Goal: Information Seeking & Learning: Find specific fact

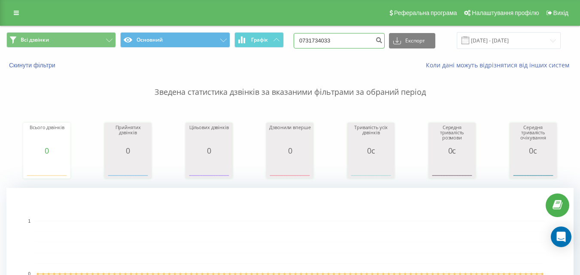
click at [352, 40] on input "0731734033" at bounding box center [339, 40] width 91 height 15
drag, startPoint x: 348, startPoint y: 36, endPoint x: 296, endPoint y: 36, distance: 52.4
click at [296, 36] on div "Всі дзвінки Основний Графік 0731734033 Експорт .csv .xls .xlsx 19.05.2025 - 19.…" at bounding box center [289, 40] width 567 height 17
paste input "631692516"
type input "0631692516"
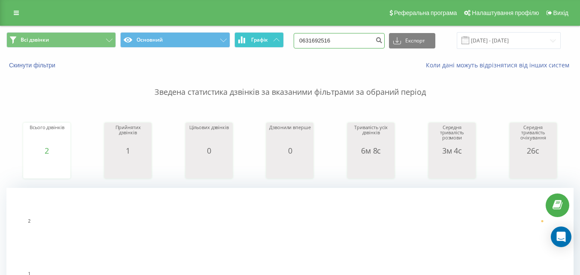
drag, startPoint x: 351, startPoint y: 45, endPoint x: 282, endPoint y: 43, distance: 69.6
click at [283, 43] on div "Всі дзвінки Основний Графік 0631692516 Експорт .csv .xls .xlsx 19.05.2025 - 19.…" at bounding box center [289, 40] width 567 height 17
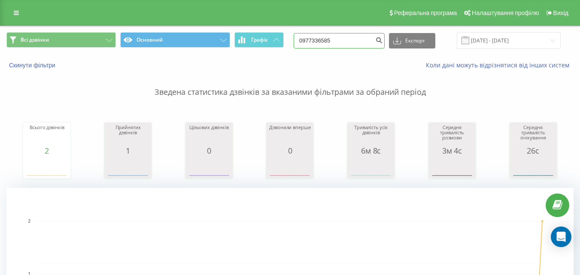
type input "0977336585"
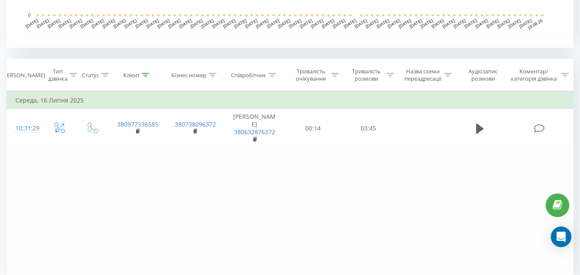
scroll to position [353, 0]
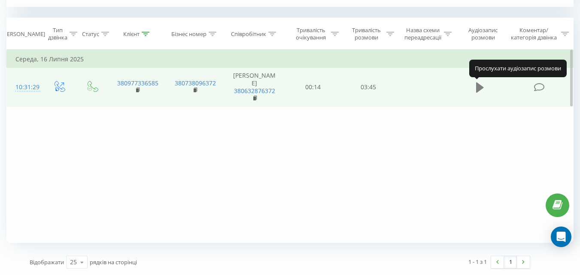
click at [481, 88] on icon at bounding box center [480, 87] width 8 height 10
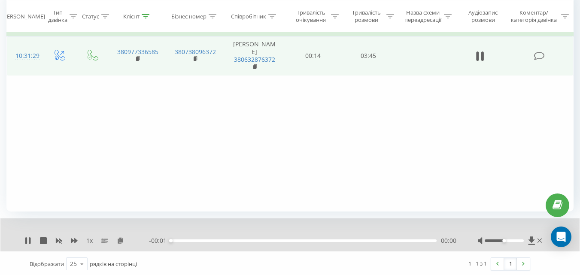
scroll to position [386, 0]
drag, startPoint x: 504, startPoint y: 239, endPoint x: 530, endPoint y: 241, distance: 25.9
click at [530, 241] on div at bounding box center [511, 239] width 66 height 9
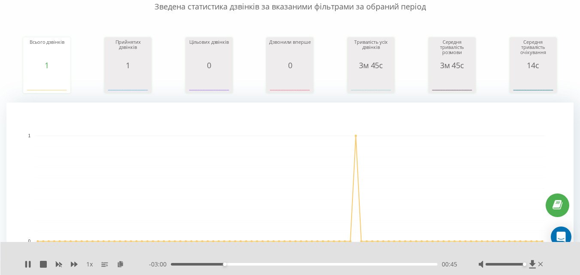
scroll to position [0, 0]
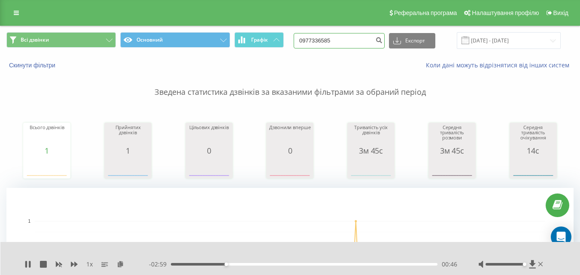
drag, startPoint x: 341, startPoint y: 39, endPoint x: 299, endPoint y: 39, distance: 42.1
click at [299, 39] on div "Всі дзвінки Основний Графік 0977336585 Експорт .csv .xls .xlsx 19.05.2025 - 19.…" at bounding box center [289, 40] width 567 height 17
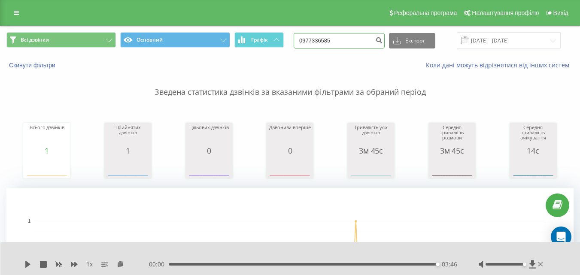
click at [350, 40] on input "0977336585" at bounding box center [339, 40] width 91 height 15
drag, startPoint x: 350, startPoint y: 42, endPoint x: 288, endPoint y: 42, distance: 62.2
click at [288, 42] on div "Всі дзвінки Основний Графік 0977336585 Експорт .csv .xls .xlsx 19.05.2025 - 19.…" at bounding box center [289, 40] width 567 height 17
paste input "631692516"
type input "0631692516"
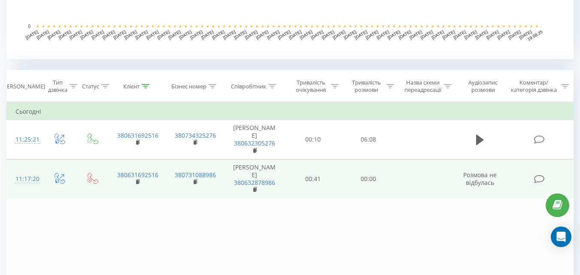
scroll to position [343, 0]
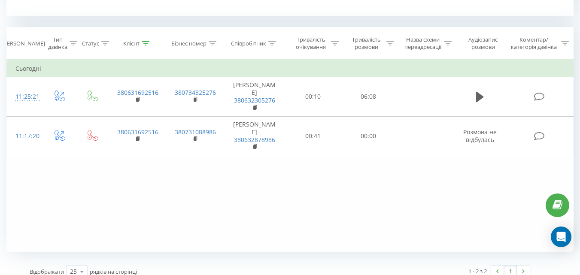
drag, startPoint x: 482, startPoint y: 101, endPoint x: 225, endPoint y: 216, distance: 282.6
click at [482, 101] on icon at bounding box center [480, 97] width 8 height 10
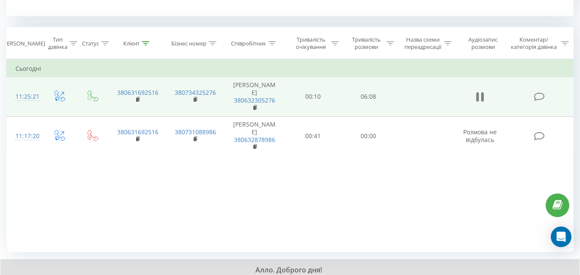
click at [480, 97] on icon at bounding box center [480, 97] width 8 height 12
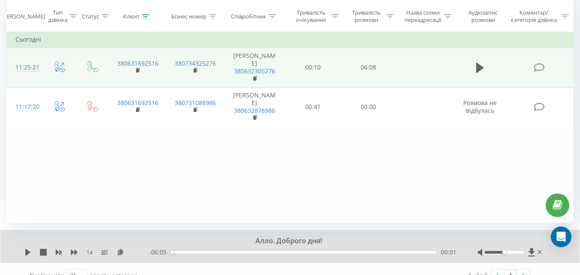
scroll to position [386, 0]
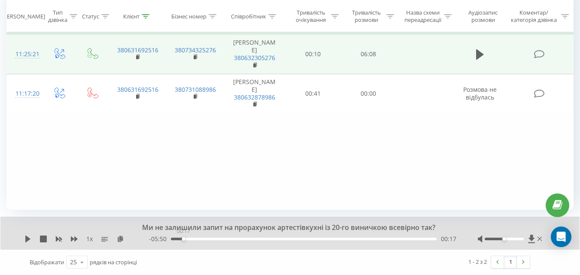
drag, startPoint x: 184, startPoint y: 239, endPoint x: 99, endPoint y: 243, distance: 85.1
click at [101, 241] on div "1 x - 05:50 00:17 00:17" at bounding box center [283, 239] width 519 height 9
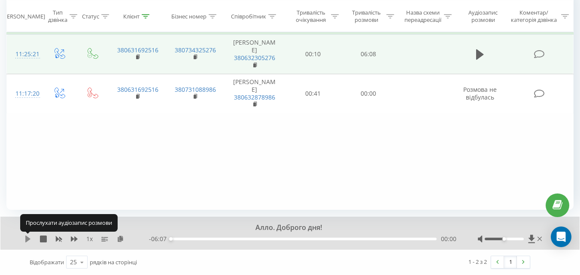
click at [27, 240] on icon at bounding box center [27, 239] width 5 height 7
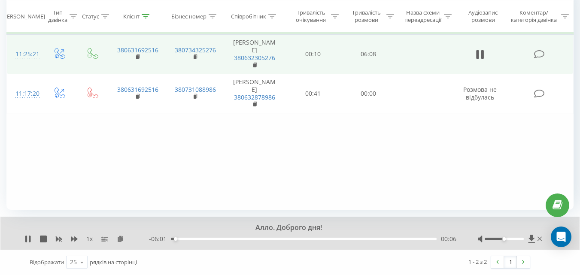
click at [509, 240] on div at bounding box center [511, 239] width 66 height 9
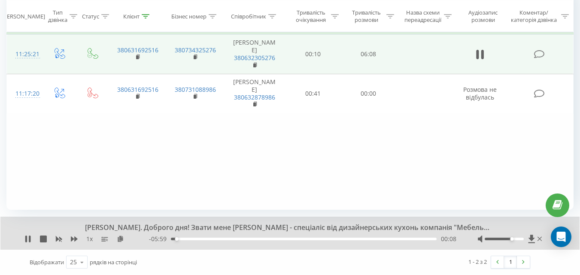
drag, startPoint x: 504, startPoint y: 240, endPoint x: 513, endPoint y: 240, distance: 8.2
click at [513, 240] on div "Accessibility label" at bounding box center [511, 238] width 3 height 3
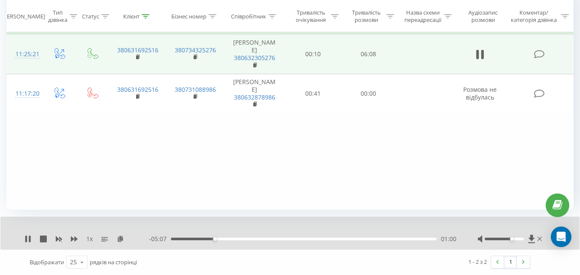
drag, startPoint x: 137, startPoint y: 61, endPoint x: 163, endPoint y: 56, distance: 26.8
click at [137, 59] on rect at bounding box center [137, 57] width 3 height 4
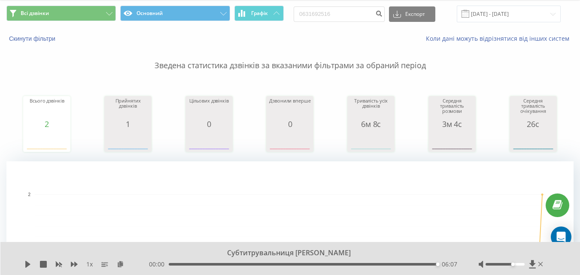
scroll to position [0, 0]
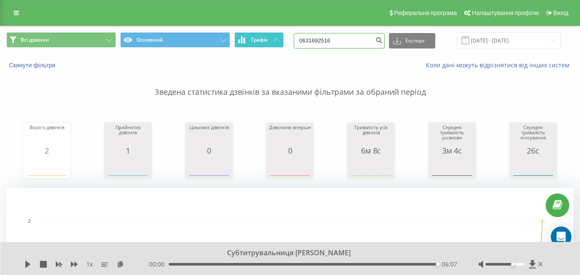
drag, startPoint x: 354, startPoint y: 43, endPoint x: 278, endPoint y: 34, distance: 76.5
click at [278, 34] on div "Всі дзвінки Основний Графік 0631692516 Експорт .csv .xls .xlsx 19.05.2025 - 19.…" at bounding box center [289, 40] width 567 height 17
paste input "2873464"
type input "0632873464"
click at [382, 41] on icon "submit" at bounding box center [378, 38] width 7 height 5
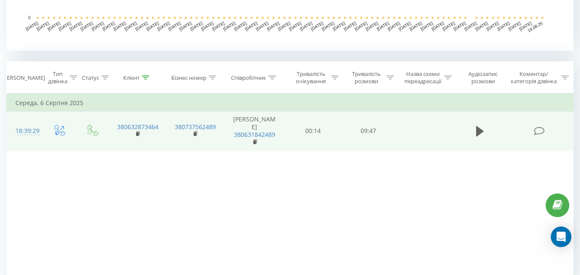
scroll to position [353, 0]
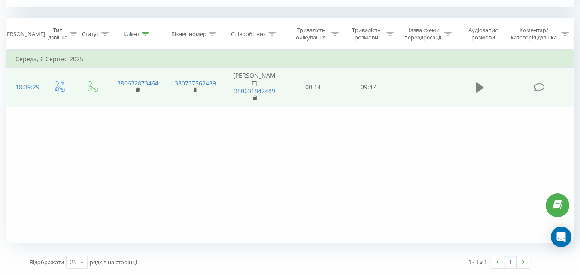
click at [482, 88] on icon at bounding box center [480, 88] width 8 height 12
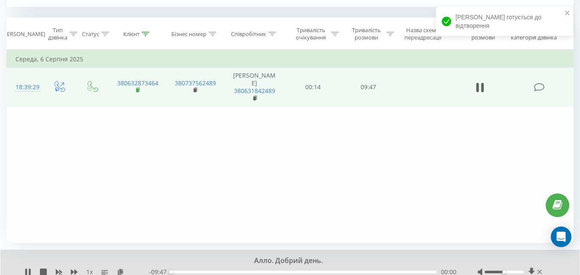
click at [139, 93] on icon at bounding box center [138, 90] width 5 height 6
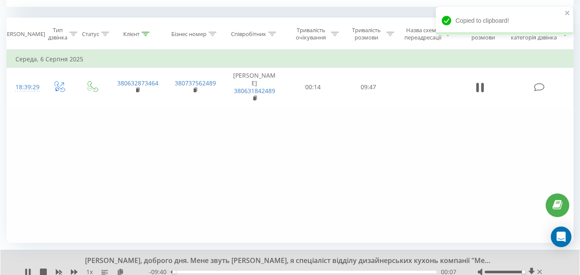
drag, startPoint x: 504, startPoint y: 270, endPoint x: 534, endPoint y: 273, distance: 30.6
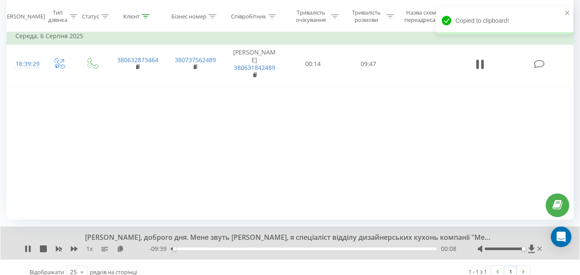
scroll to position [386, 0]
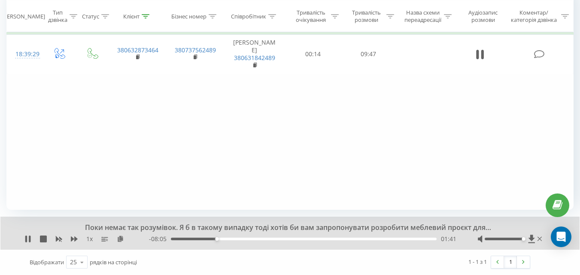
click at [447, 144] on div "Фільтрувати за умовою Дорівнює Введіть значення Скасувати OK Фільтрувати за умо…" at bounding box center [289, 113] width 567 height 193
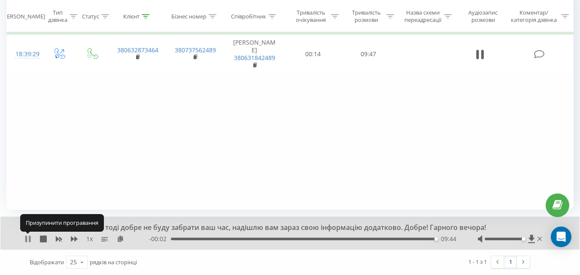
click at [26, 238] on icon at bounding box center [26, 239] width 2 height 7
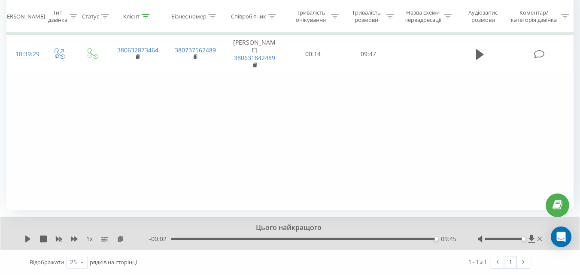
click at [264, 133] on div "Фільтрувати за умовою Дорівнює Введіть значення Скасувати OK Фільтрувати за умо…" at bounding box center [289, 113] width 567 height 193
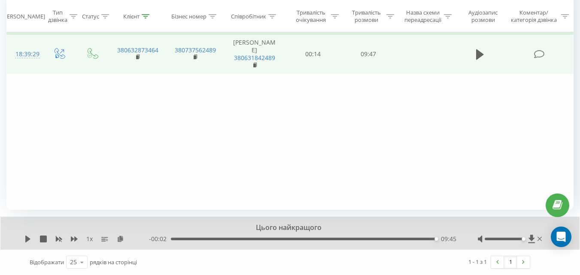
click at [251, 70] on span "380631842489" at bounding box center [254, 61] width 45 height 15
click at [138, 59] on rect at bounding box center [137, 57] width 3 height 4
click at [139, 60] on icon at bounding box center [138, 57] width 5 height 6
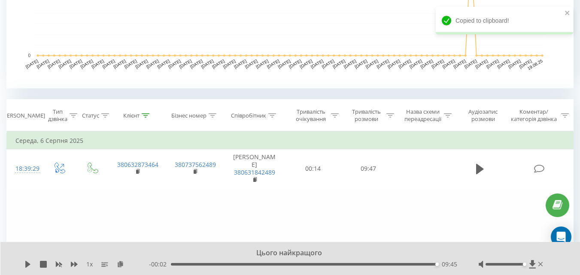
scroll to position [257, 0]
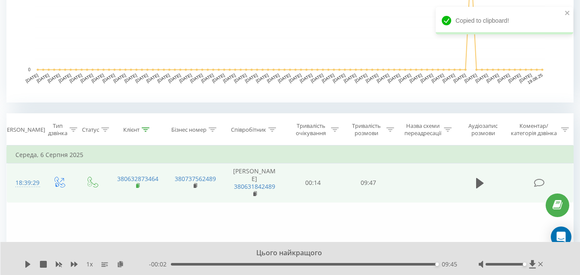
click at [140, 191] on span at bounding box center [138, 186] width 5 height 8
